Goal: Task Accomplishment & Management: Use online tool/utility

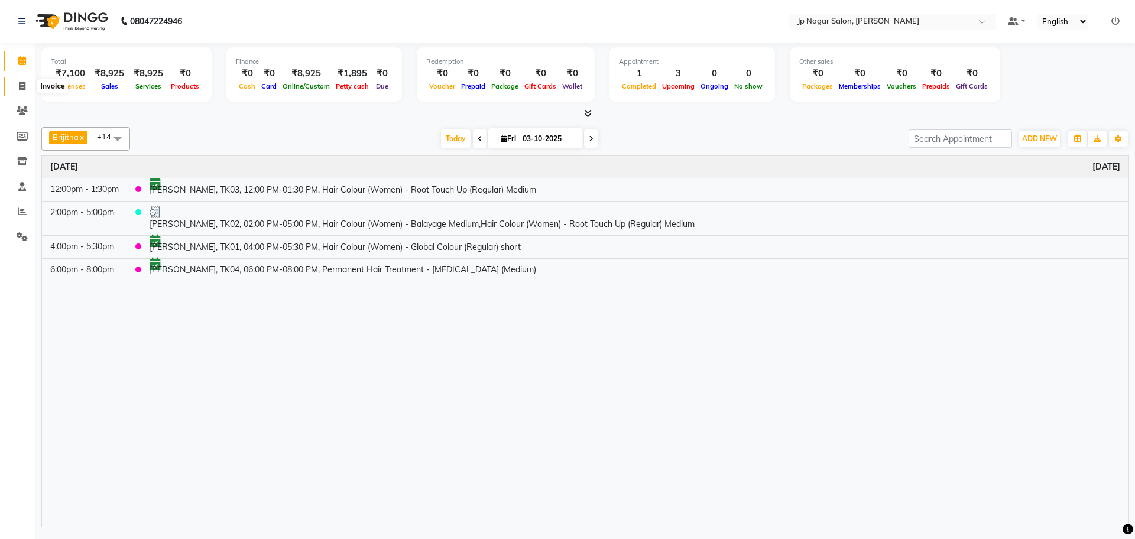
click at [22, 86] on icon at bounding box center [22, 86] width 7 height 9
select select "service"
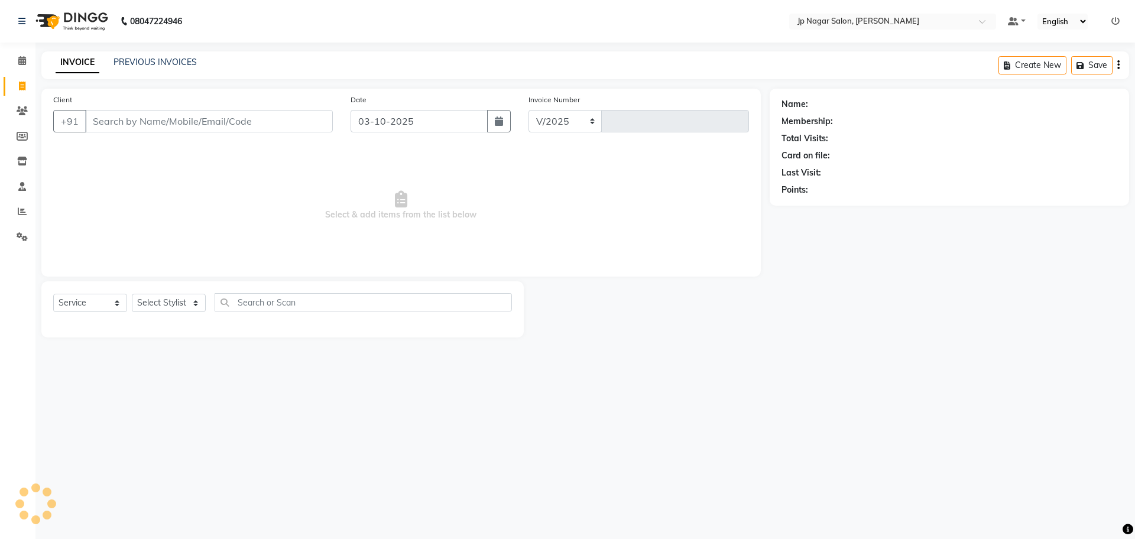
select select "4852"
type input "0777"
click at [194, 301] on select "Select Stylist Brijitha [PERSON_NAME] [PERSON_NAME] Manager Mehjabin [PERSON_NA…" at bounding box center [169, 303] width 74 height 18
select select "89408"
click at [132, 294] on select "Select Stylist Brijitha [PERSON_NAME] [PERSON_NAME] Manager Mehjabin [PERSON_NA…" at bounding box center [169, 303] width 74 height 18
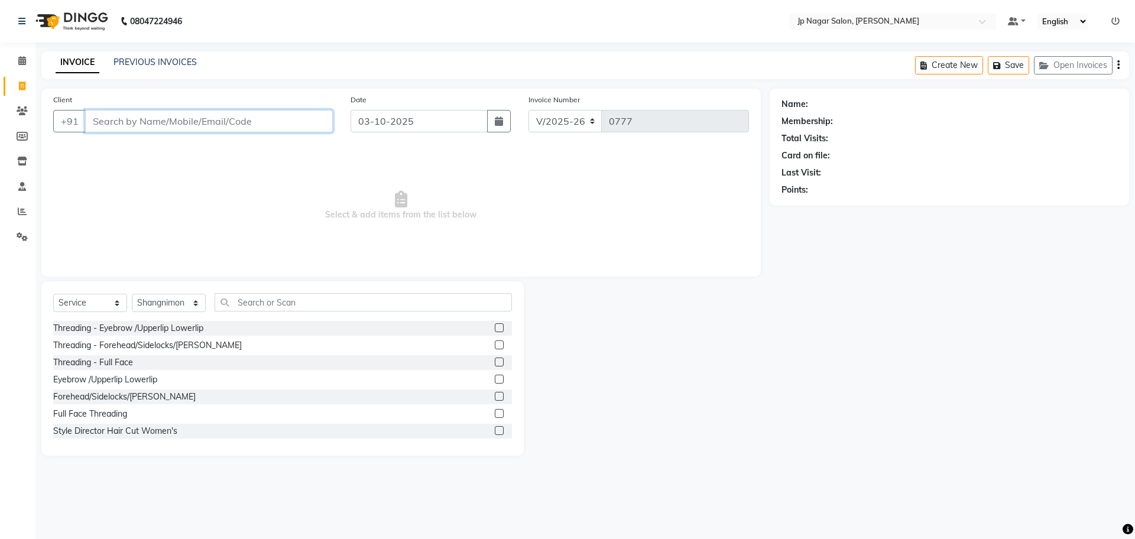
click at [176, 122] on input "Client" at bounding box center [209, 121] width 248 height 22
type input "6289181766"
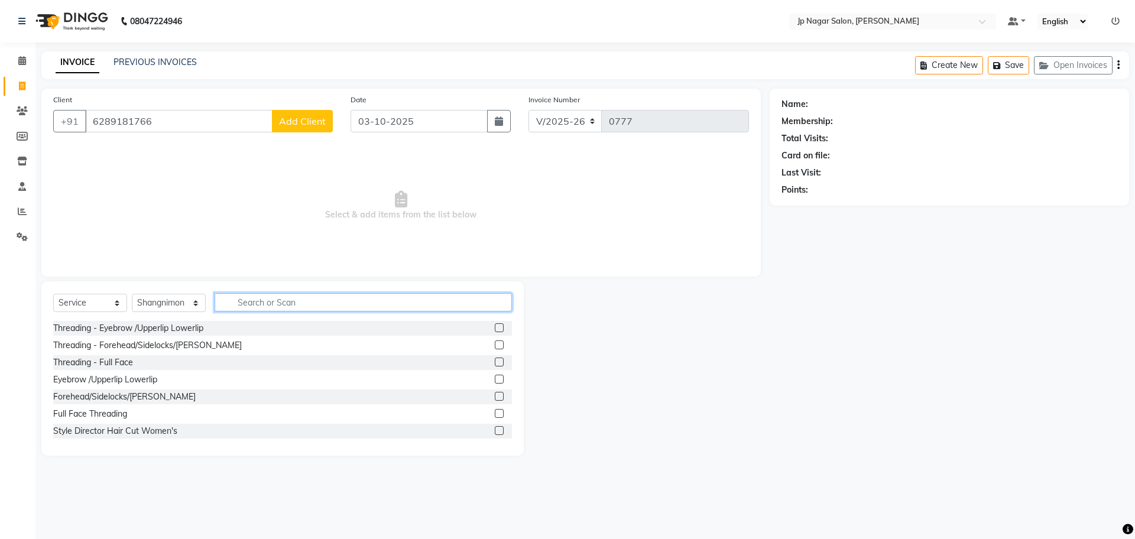
click at [305, 304] on input "text" at bounding box center [363, 302] width 297 height 18
type input "gel po"
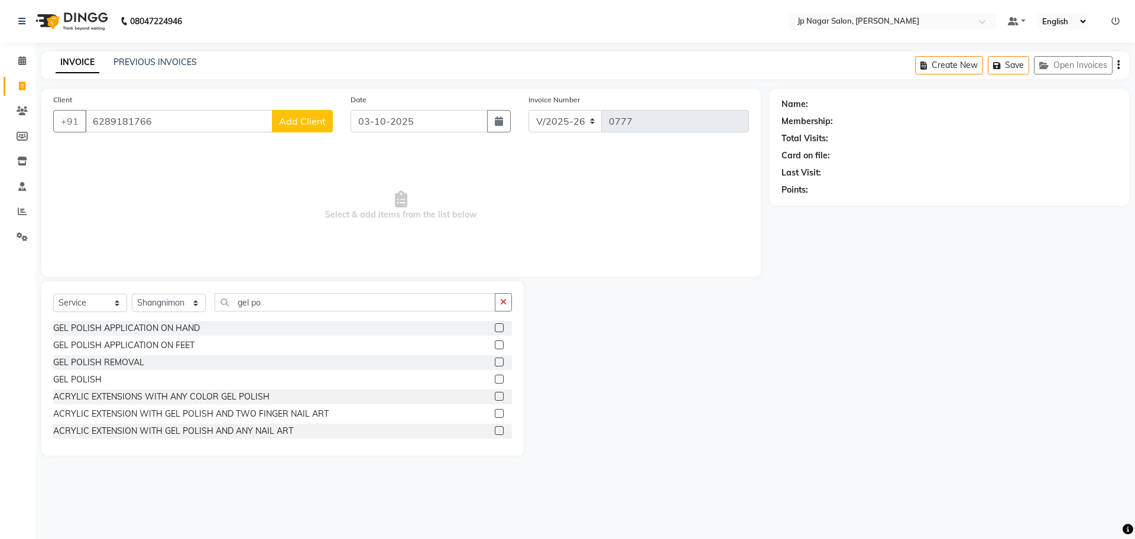
click at [495, 323] on label at bounding box center [499, 327] width 9 height 9
click at [495, 325] on input "checkbox" at bounding box center [499, 329] width 8 height 8
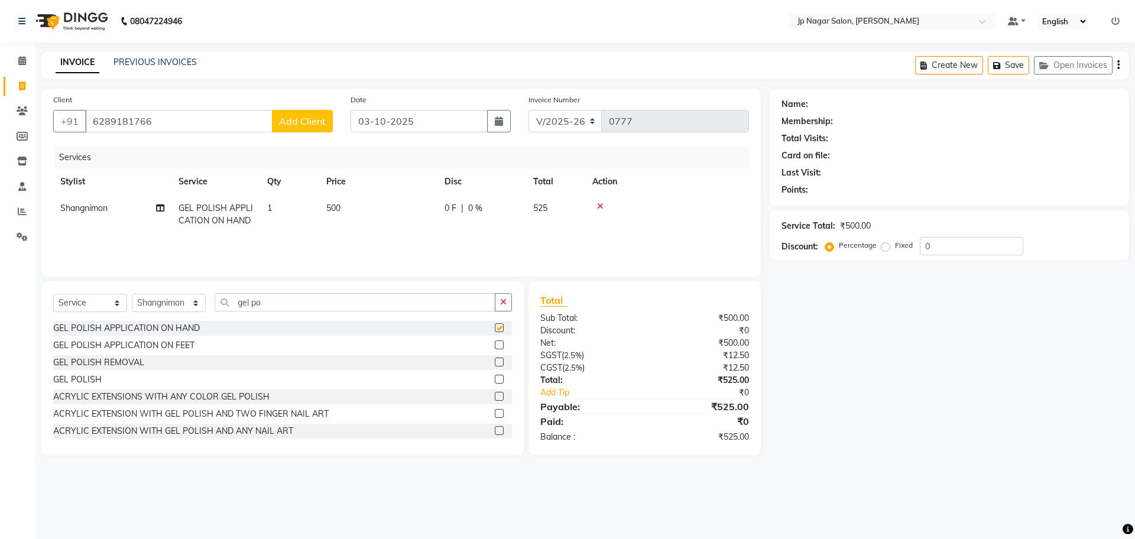
checkbox input "false"
click at [349, 205] on td "500" at bounding box center [378, 214] width 118 height 39
select select "89408"
click at [501, 314] on button "button" at bounding box center [503, 305] width 17 height 18
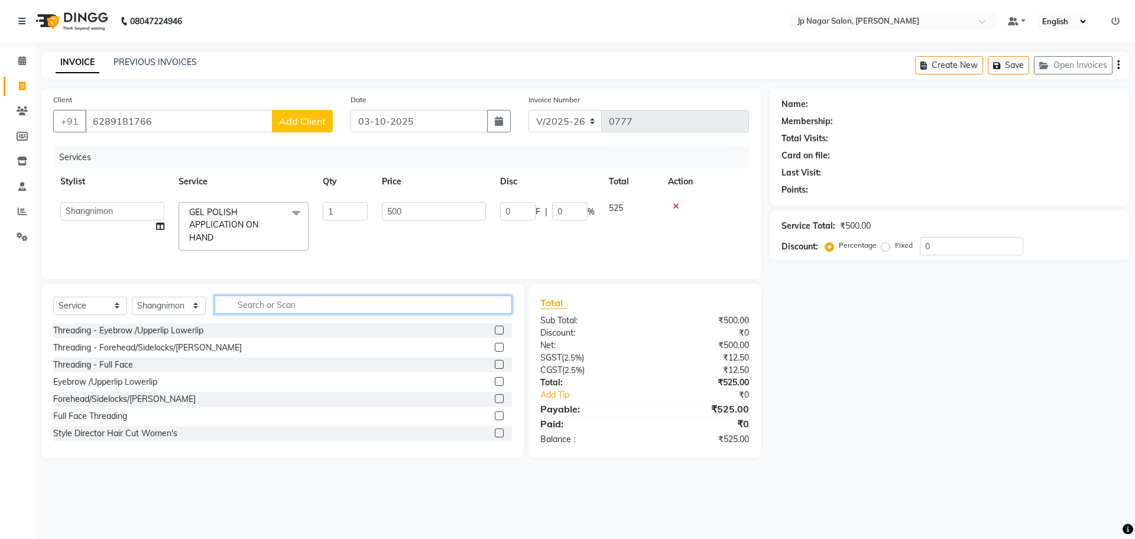
click at [335, 314] on input "text" at bounding box center [363, 305] width 297 height 18
type input "e"
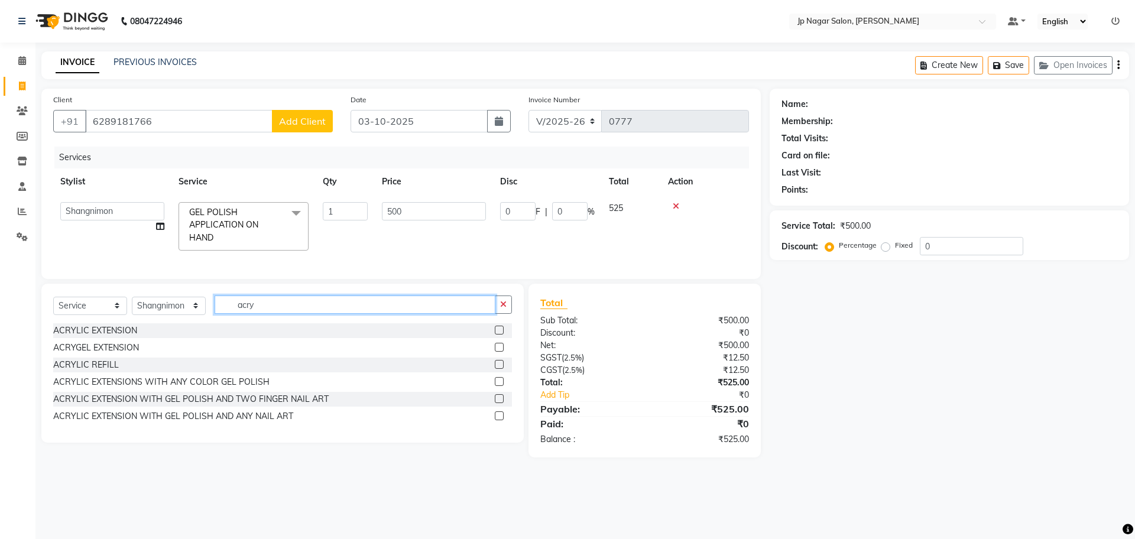
type input "acry"
click at [501, 335] on label at bounding box center [499, 330] width 9 height 9
click at [501, 335] on input "checkbox" at bounding box center [499, 331] width 8 height 8
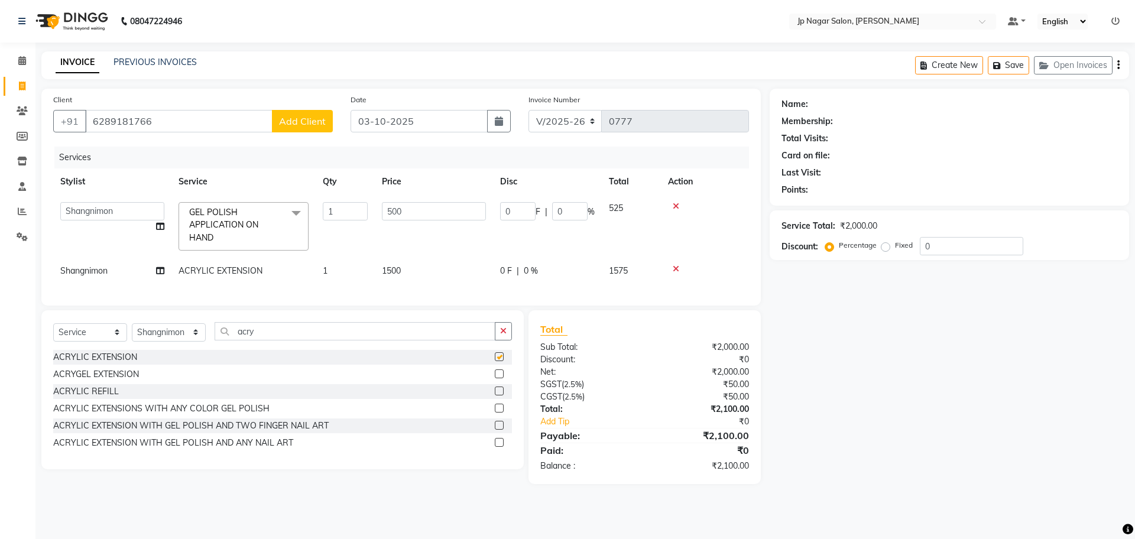
checkbox input "false"
click at [415, 270] on td "1500" at bounding box center [434, 271] width 118 height 27
select select "89408"
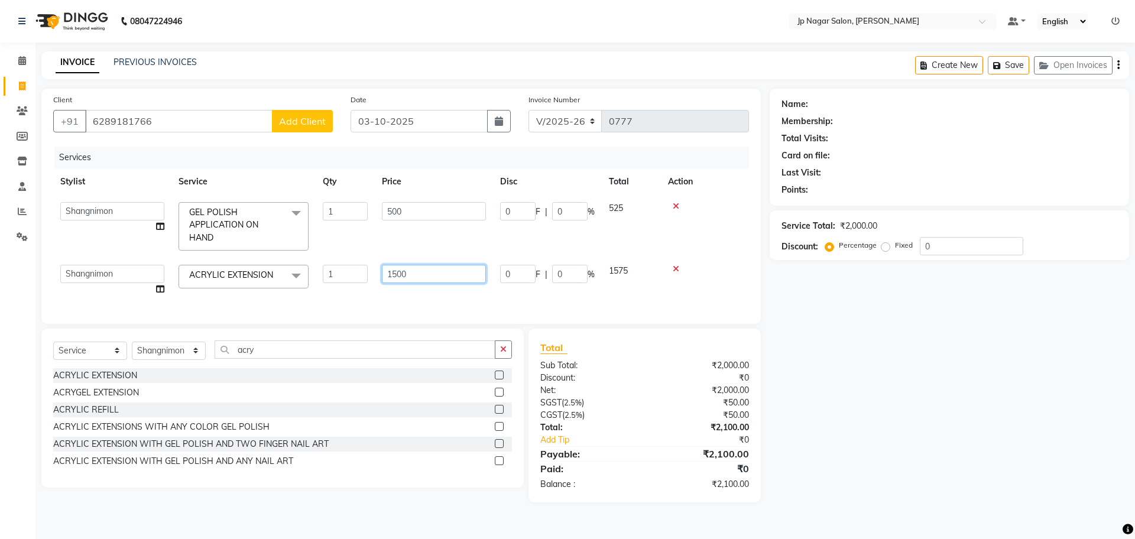
click at [413, 275] on input "1500" at bounding box center [434, 274] width 104 height 18
type input "1"
type input "750"
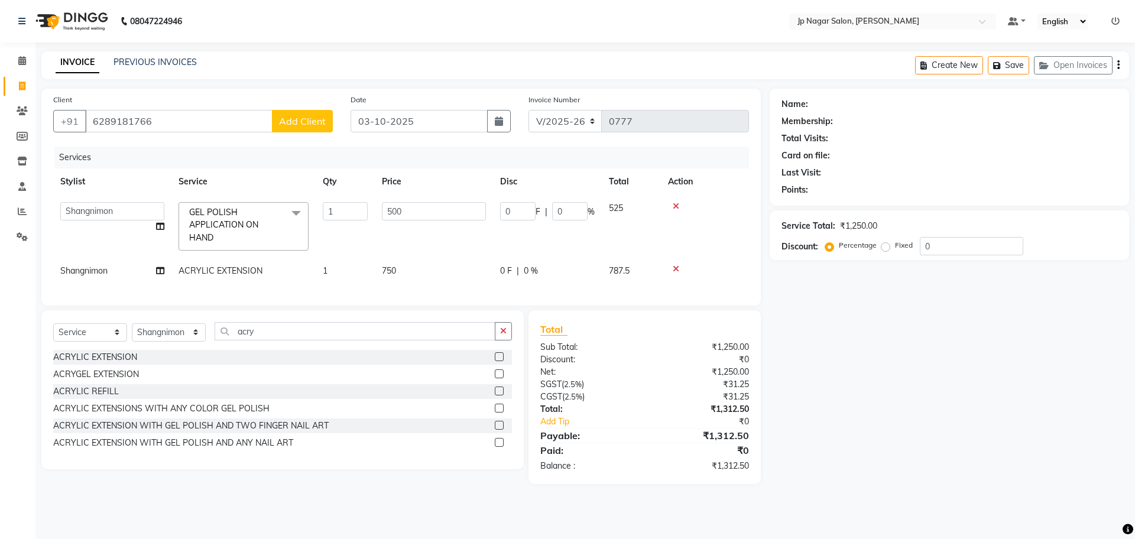
click at [677, 207] on icon at bounding box center [676, 206] width 7 height 8
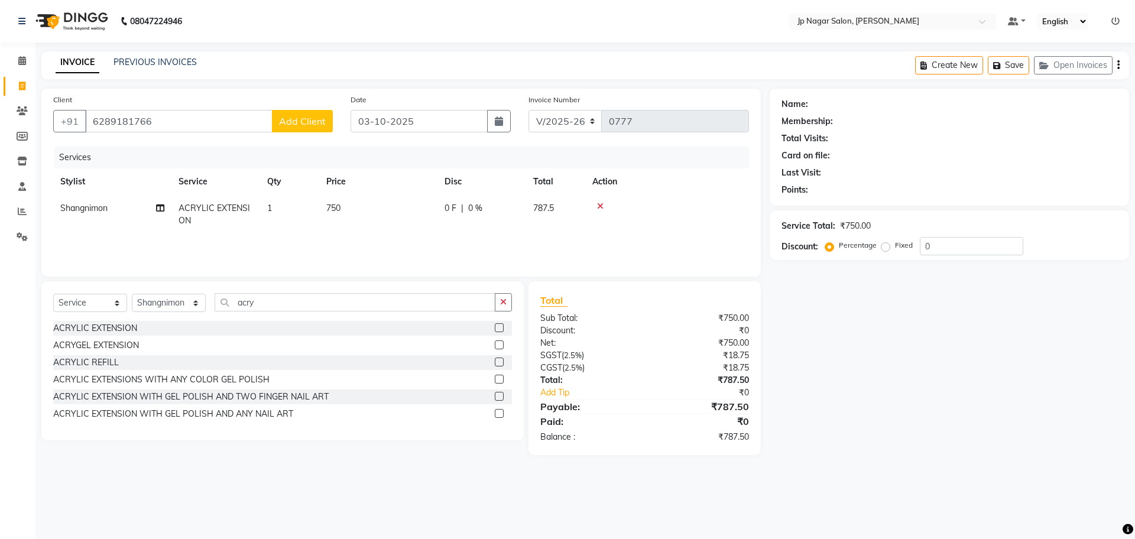
click at [427, 407] on div "ACRYLIC EXTENSION WITH GEL POLISH AND ANY NAIL ART" at bounding box center [282, 414] width 459 height 15
click at [309, 122] on span "Add Client" at bounding box center [302, 121] width 47 height 12
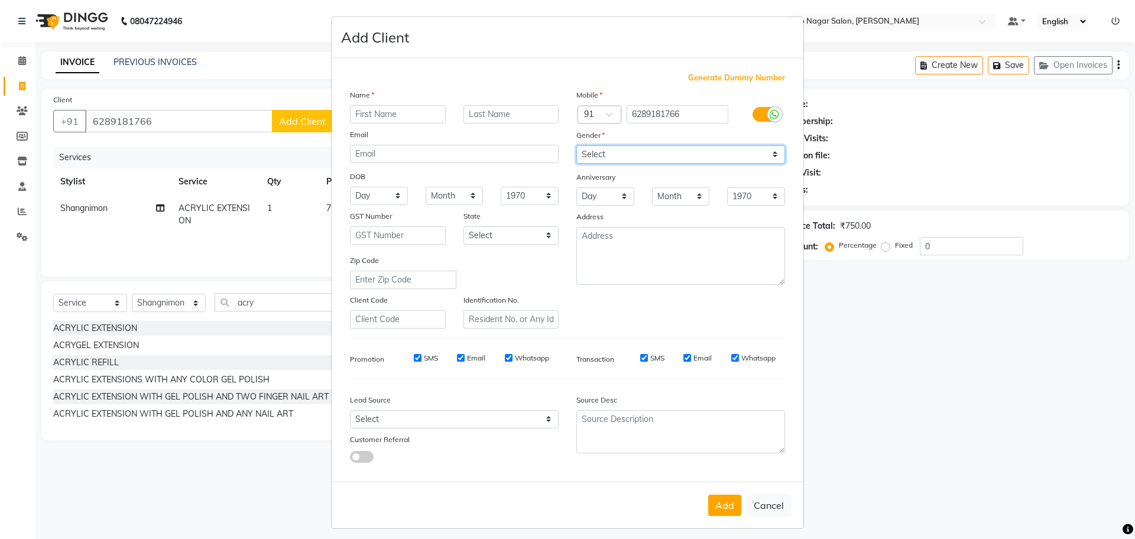
click at [604, 154] on select "Select [DEMOGRAPHIC_DATA] [DEMOGRAPHIC_DATA] Other Prefer Not To Say" at bounding box center [680, 154] width 209 height 18
select select "[DEMOGRAPHIC_DATA]"
click at [576, 145] on select "Select [DEMOGRAPHIC_DATA] [DEMOGRAPHIC_DATA] Other Prefer Not To Say" at bounding box center [680, 154] width 209 height 18
click at [387, 107] on input "text" at bounding box center [398, 114] width 96 height 18
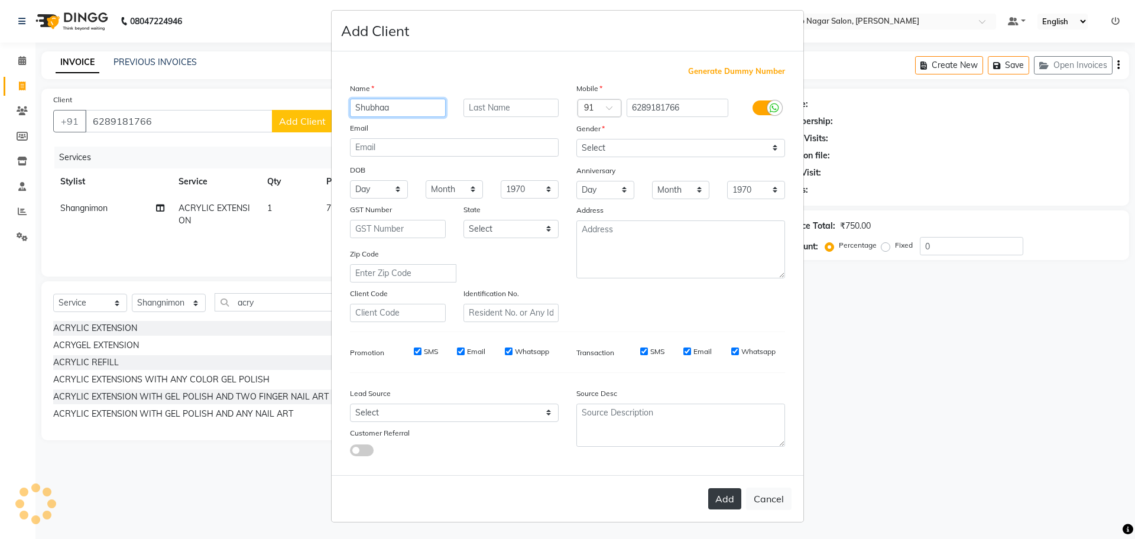
type input "Shubhaa"
click at [719, 495] on button "Add" at bounding box center [724, 498] width 33 height 21
select select
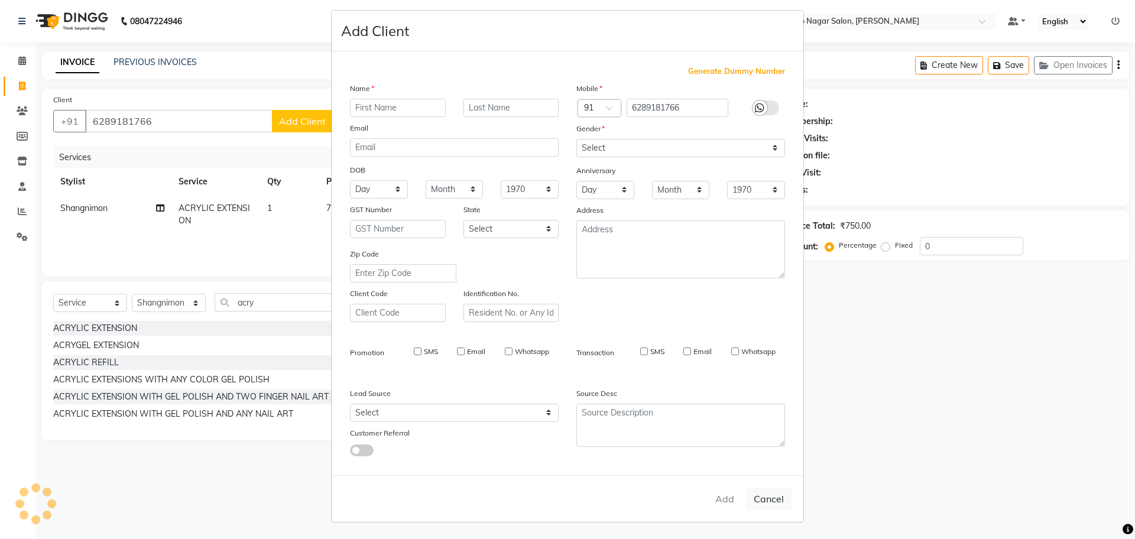
select select
checkbox input "false"
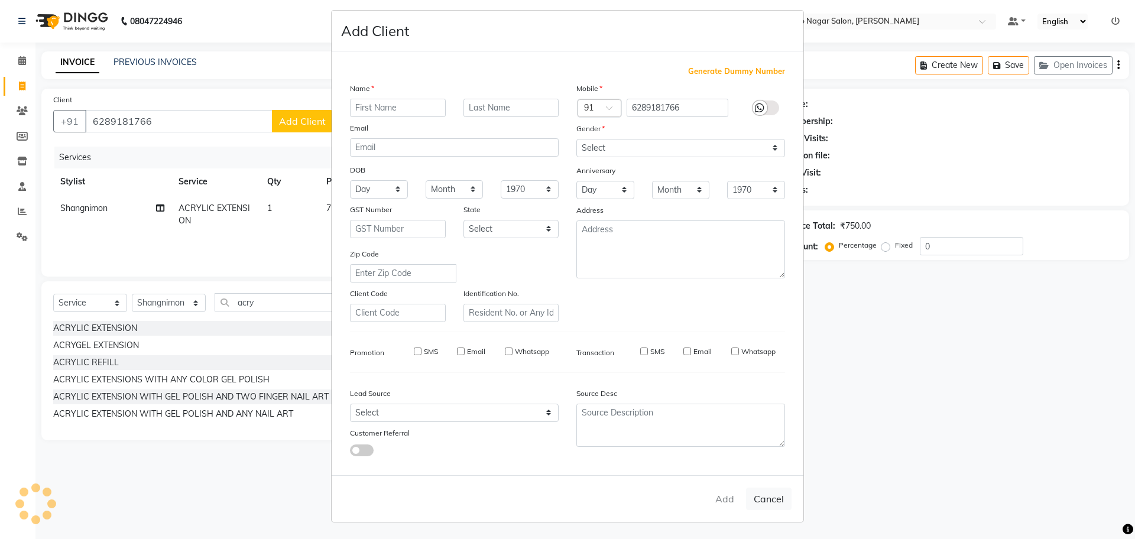
checkbox input "false"
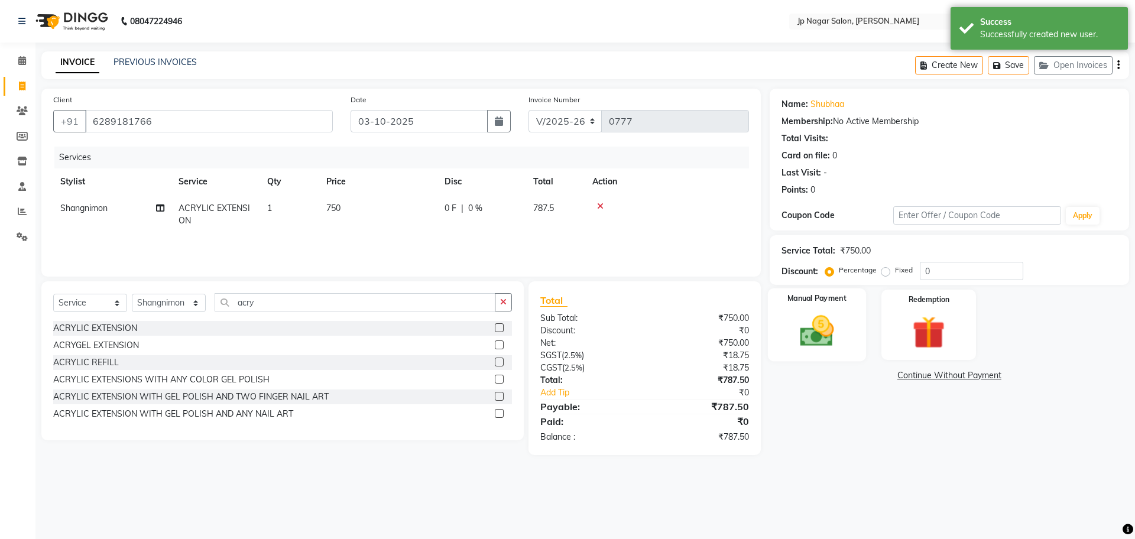
click at [789, 333] on div "Manual Payment" at bounding box center [816, 324] width 98 height 73
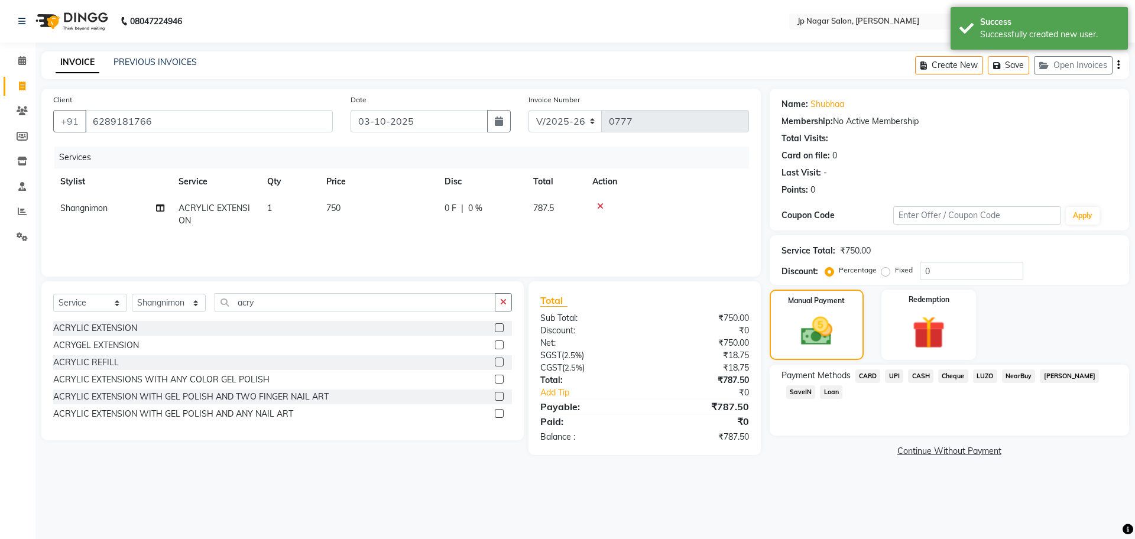
click at [893, 375] on span "UPI" at bounding box center [894, 376] width 18 height 14
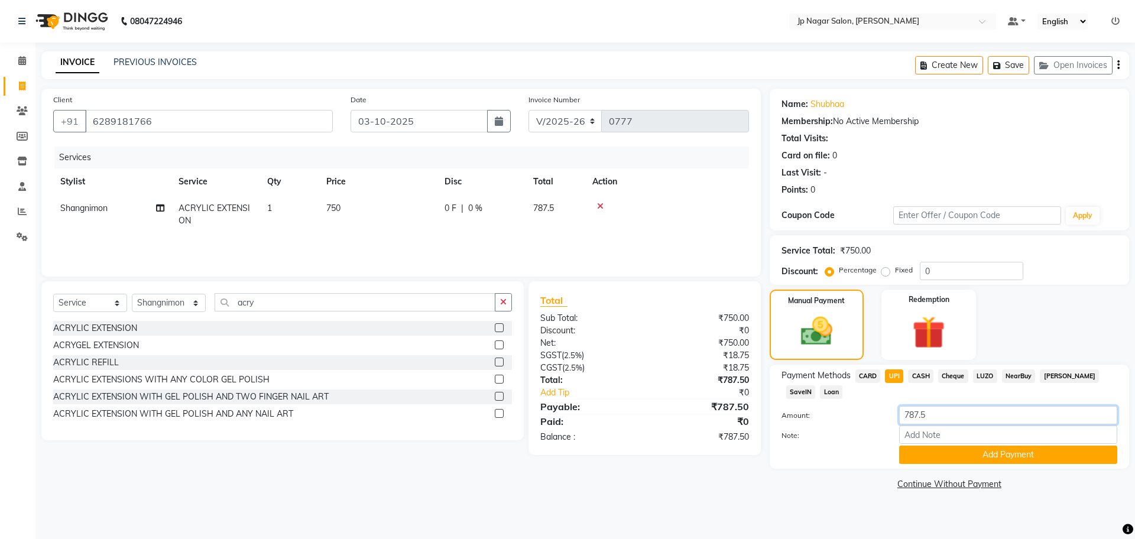
click at [937, 414] on input "787.5" at bounding box center [1008, 415] width 218 height 18
type input "7"
type input "750"
click at [985, 456] on button "Add Payment" at bounding box center [1008, 455] width 218 height 18
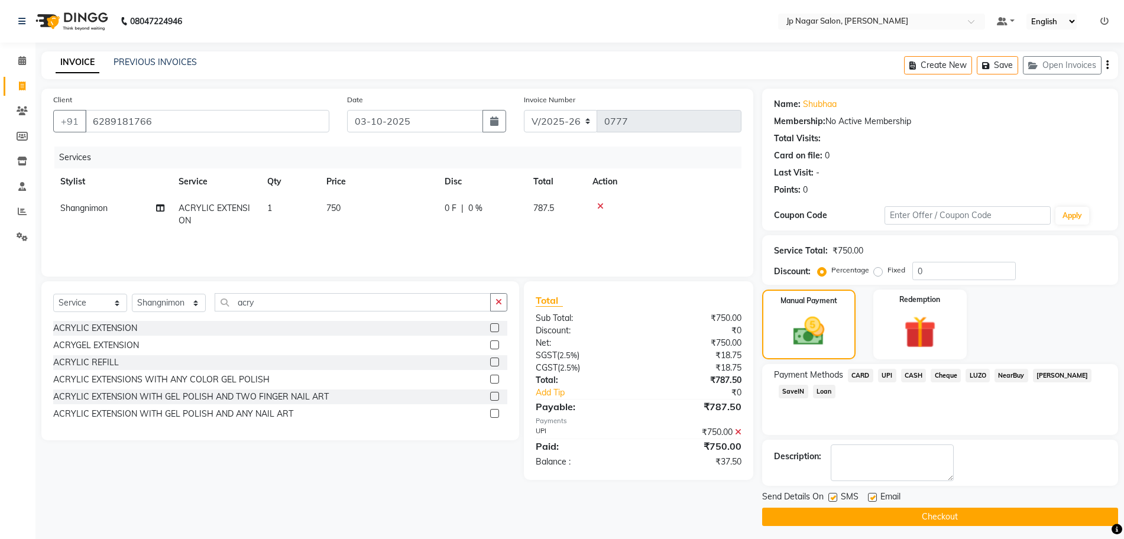
click at [959, 514] on button "Checkout" at bounding box center [940, 517] width 356 height 18
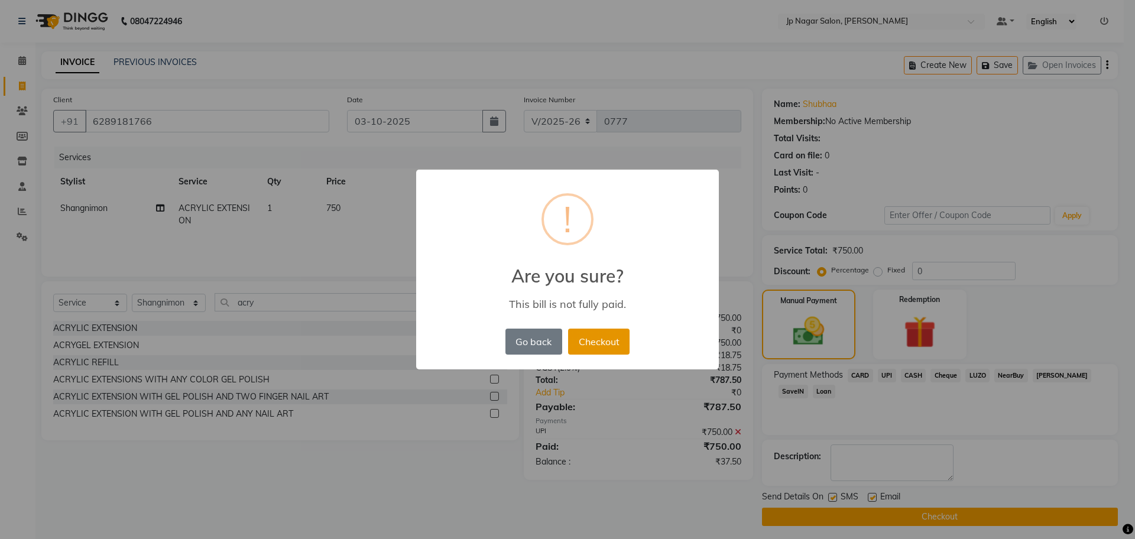
click at [602, 347] on button "Checkout" at bounding box center [598, 342] width 61 height 26
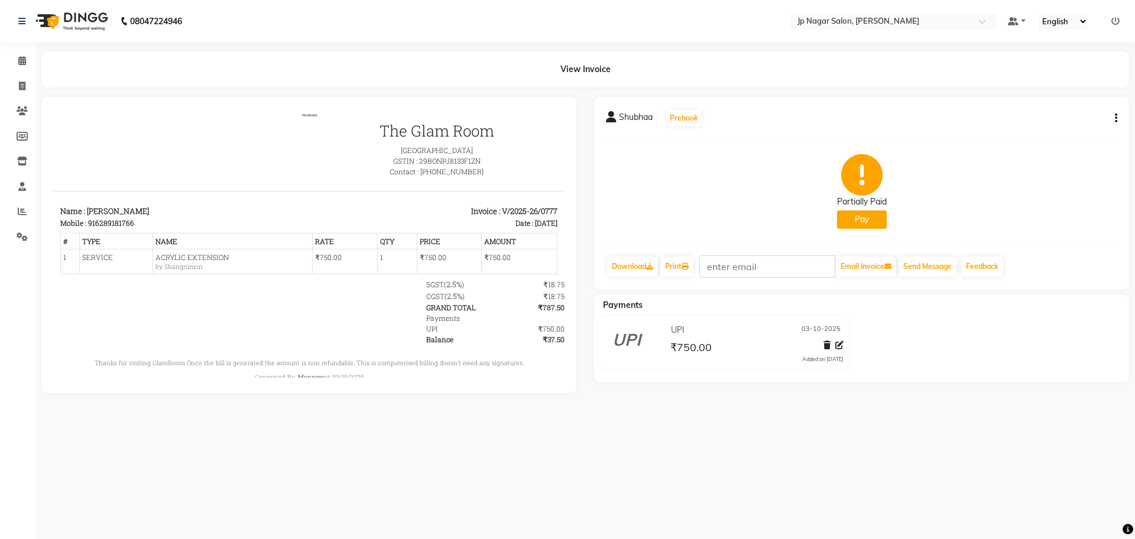
select select "service"
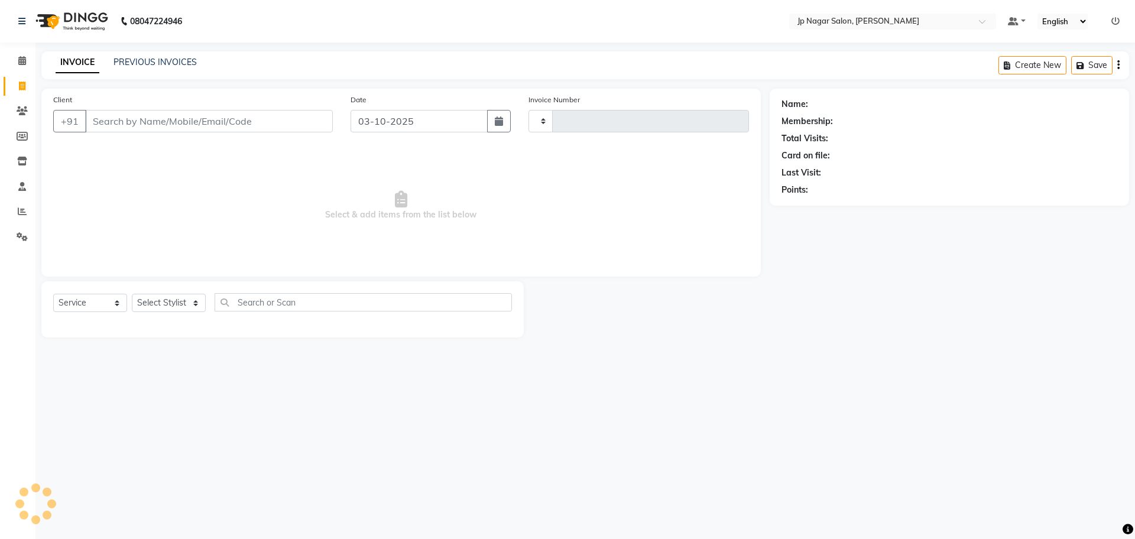
type input "0778"
select select "4852"
